Goal: Transaction & Acquisition: Purchase product/service

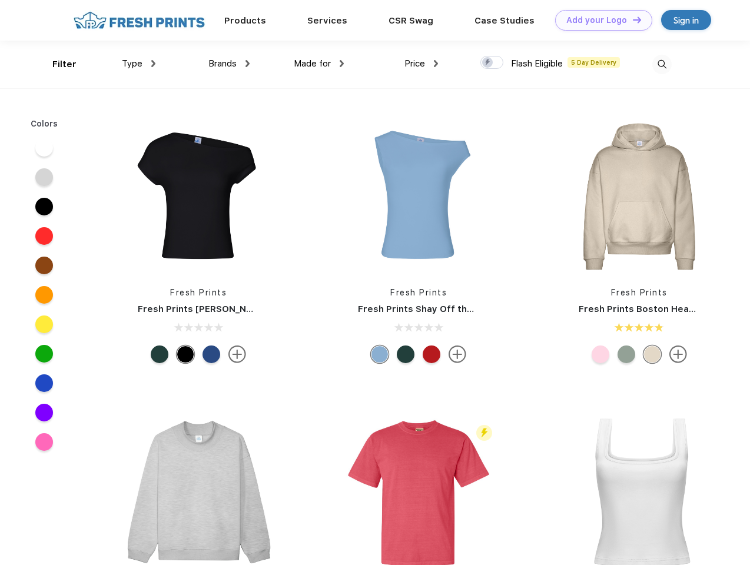
click at [599, 20] on link "Add your Logo Design Tool" at bounding box center [603, 20] width 97 height 21
click at [0, 0] on div "Design Tool" at bounding box center [0, 0] width 0 height 0
click at [631, 19] on link "Add your Logo Design Tool" at bounding box center [603, 20] width 97 height 21
click at [56, 64] on div "Filter" at bounding box center [64, 65] width 24 height 14
click at [139, 64] on span "Type" at bounding box center [132, 63] width 21 height 11
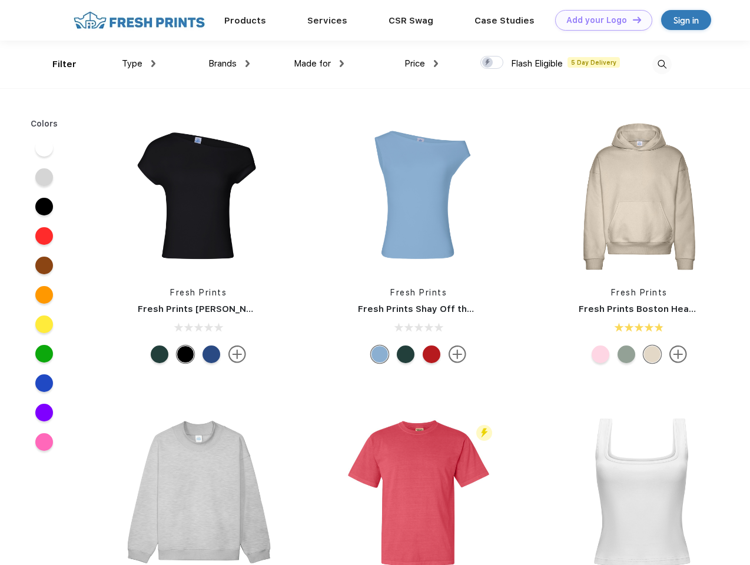
click at [229, 64] on span "Brands" at bounding box center [222, 63] width 28 height 11
click at [319, 64] on span "Made for" at bounding box center [312, 63] width 37 height 11
click at [421, 64] on span "Price" at bounding box center [414, 63] width 21 height 11
click at [492, 63] on div at bounding box center [491, 62] width 23 height 13
click at [488, 63] on input "checkbox" at bounding box center [484, 59] width 8 height 8
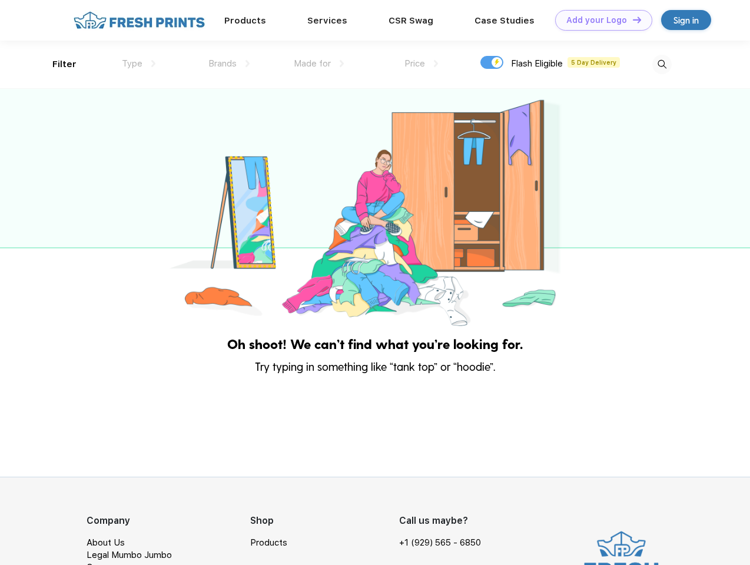
click at [661, 64] on img at bounding box center [661, 64] width 19 height 19
